Goal: Task Accomplishment & Management: Use online tool/utility

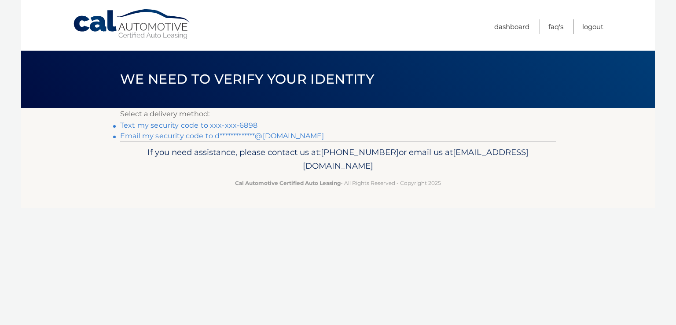
click at [245, 124] on link "Text my security code to xxx-xxx-6898" at bounding box center [188, 125] width 137 height 8
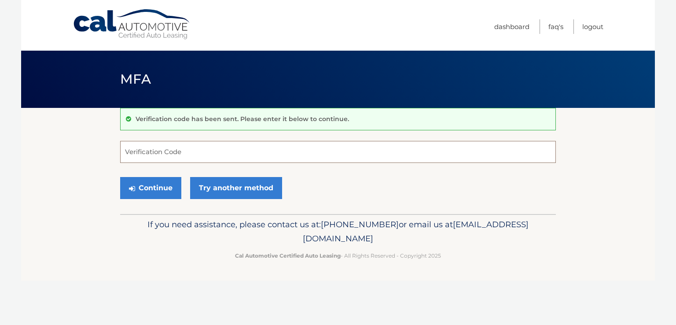
click at [168, 148] on input "Verification Code" at bounding box center [338, 152] width 436 height 22
type input "486109"
click at [120, 177] on button "Continue" at bounding box center [150, 188] width 61 height 22
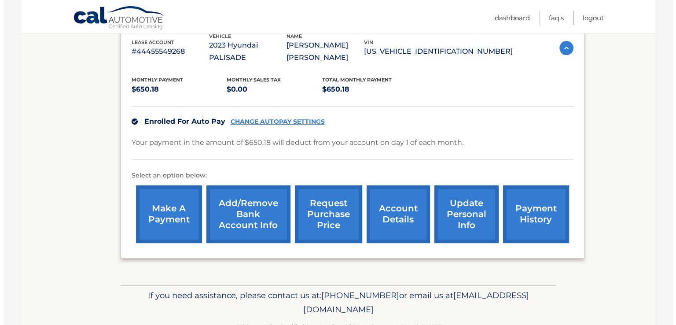
scroll to position [174, 0]
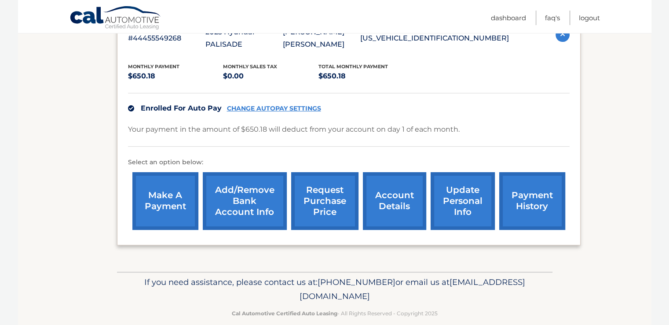
click at [346, 172] on link "request purchase price" at bounding box center [324, 201] width 67 height 58
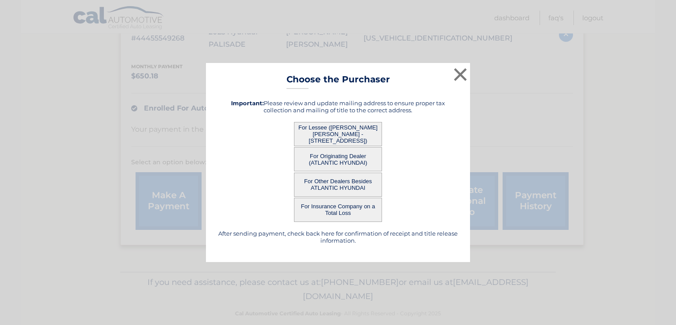
click at [350, 130] on button "For Lessee ([PERSON_NAME] [PERSON_NAME] - [STREET_ADDRESS])" at bounding box center [338, 134] width 88 height 24
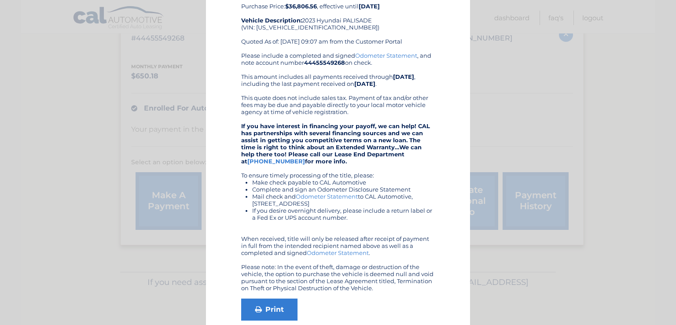
scroll to position [24, 0]
